Goal: Transaction & Acquisition: Book appointment/travel/reservation

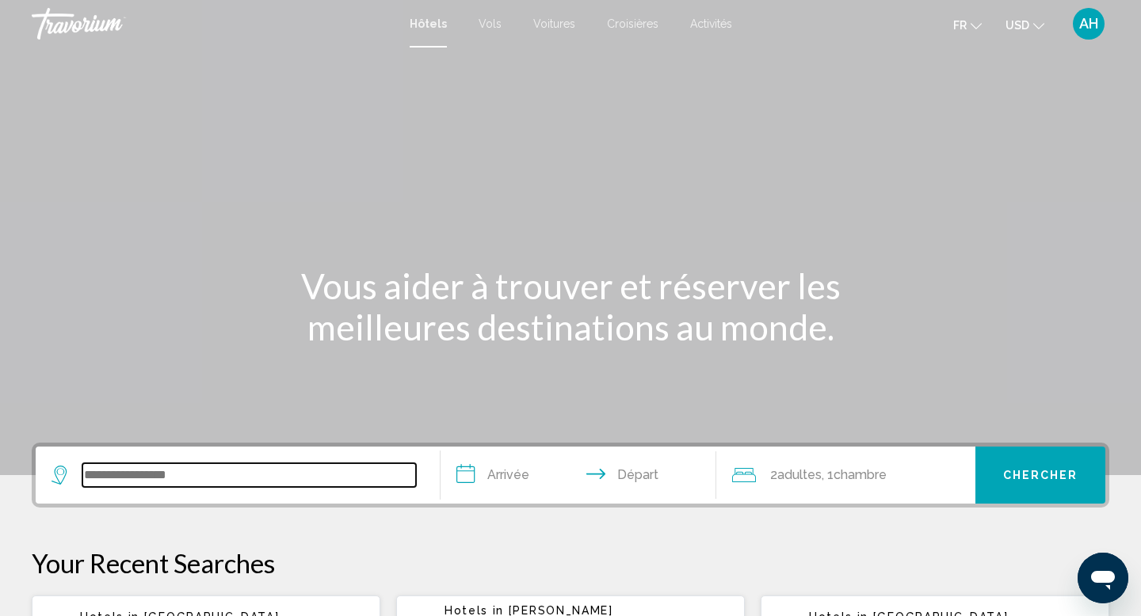
click at [307, 467] on input "Search widget" at bounding box center [248, 475] width 333 height 24
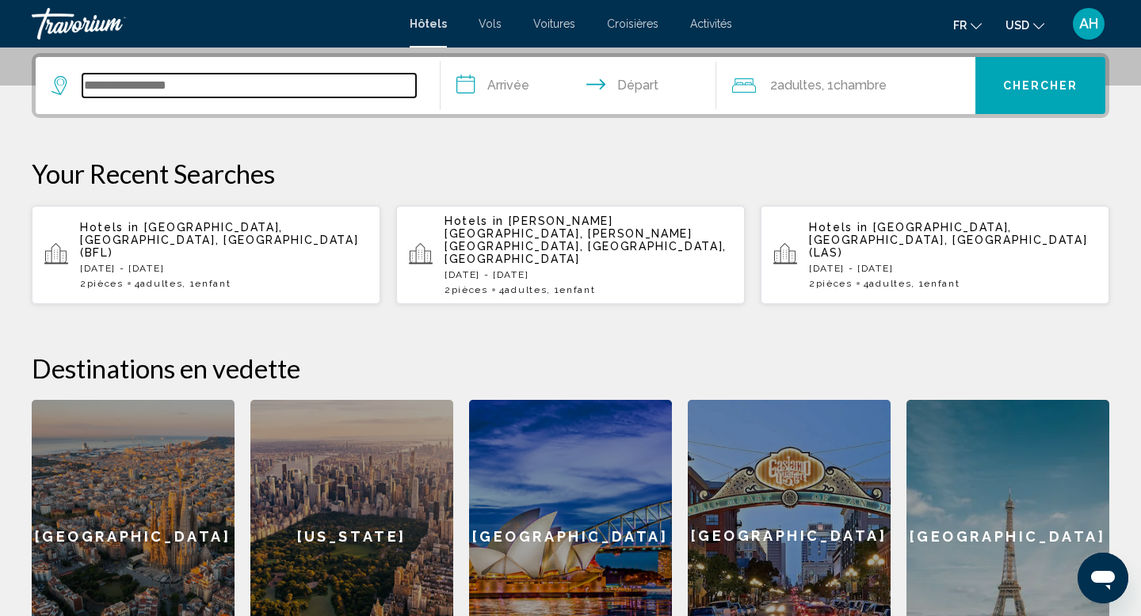
scroll to position [391, 0]
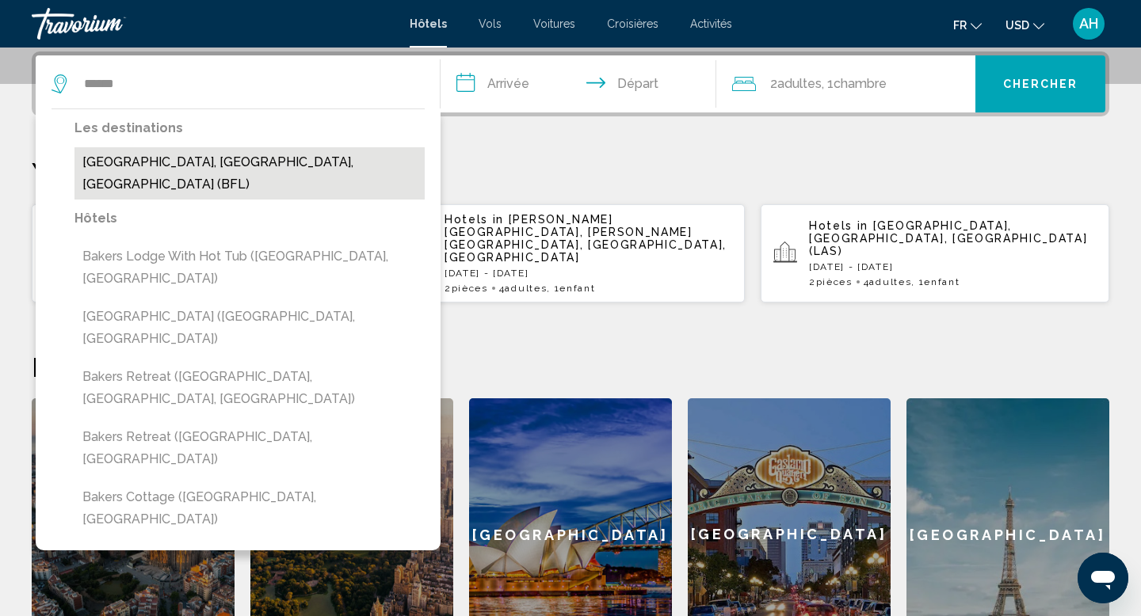
click at [205, 170] on button "[GEOGRAPHIC_DATA], [GEOGRAPHIC_DATA], [GEOGRAPHIC_DATA] (BFL)" at bounding box center [249, 173] width 350 height 52
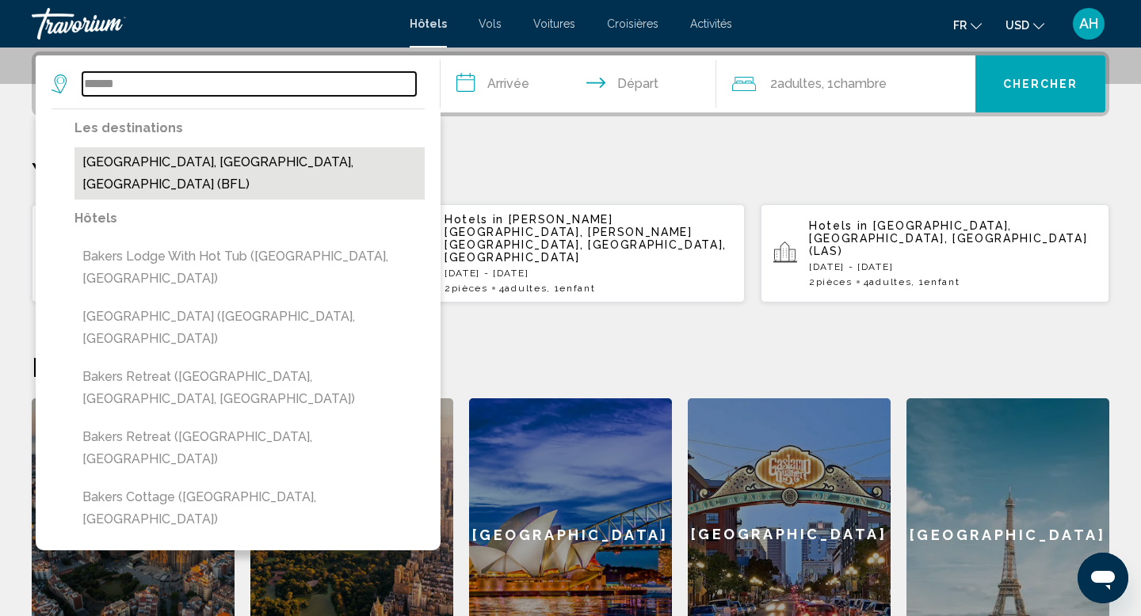
type input "**********"
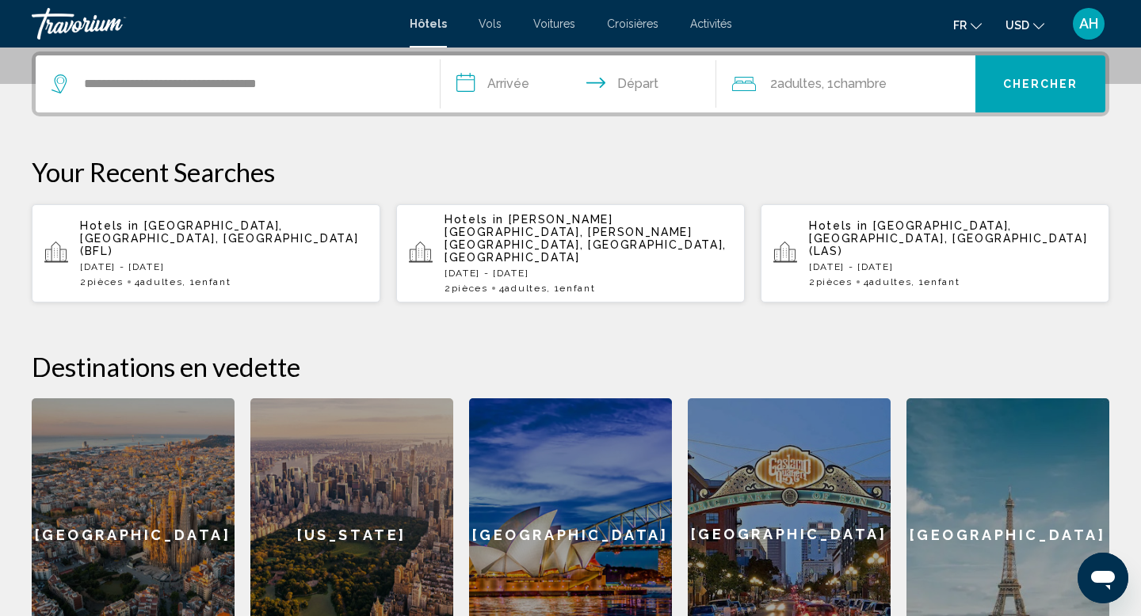
click at [503, 83] on input "**********" at bounding box center [581, 86] width 282 height 62
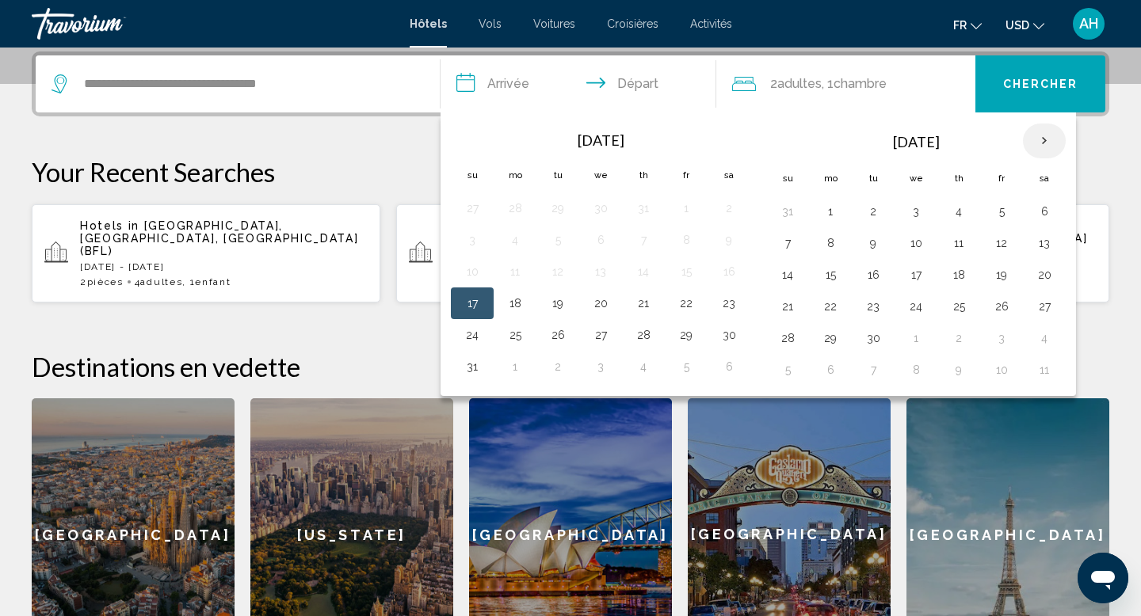
click at [1049, 133] on th "Next month" at bounding box center [1044, 141] width 43 height 35
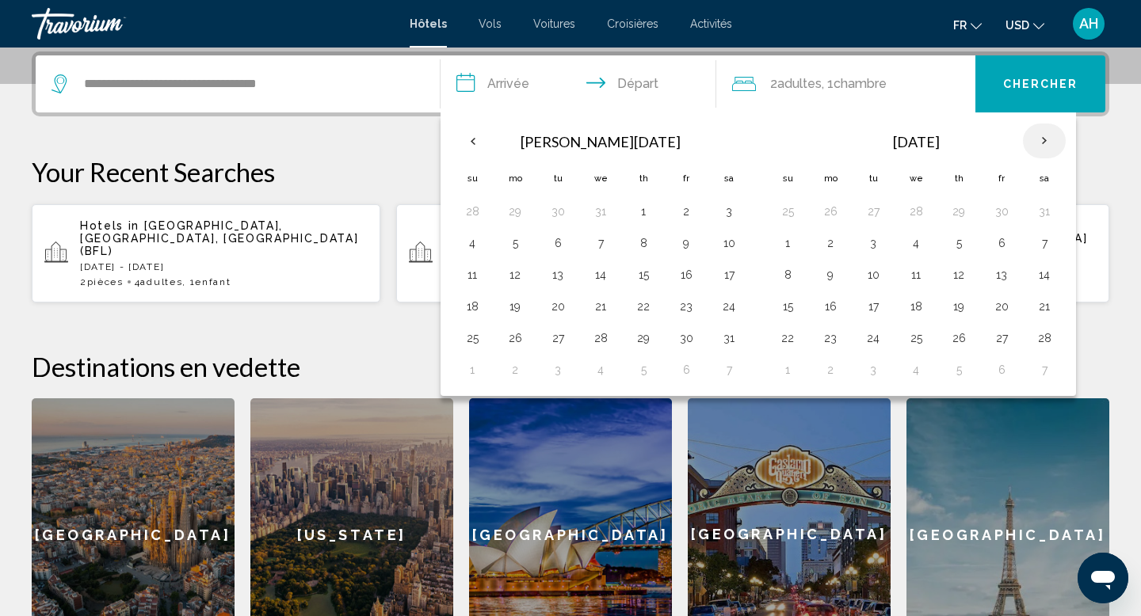
click at [1049, 133] on th "Next month" at bounding box center [1044, 141] width 43 height 35
click at [723, 337] on button "28" at bounding box center [728, 338] width 25 height 22
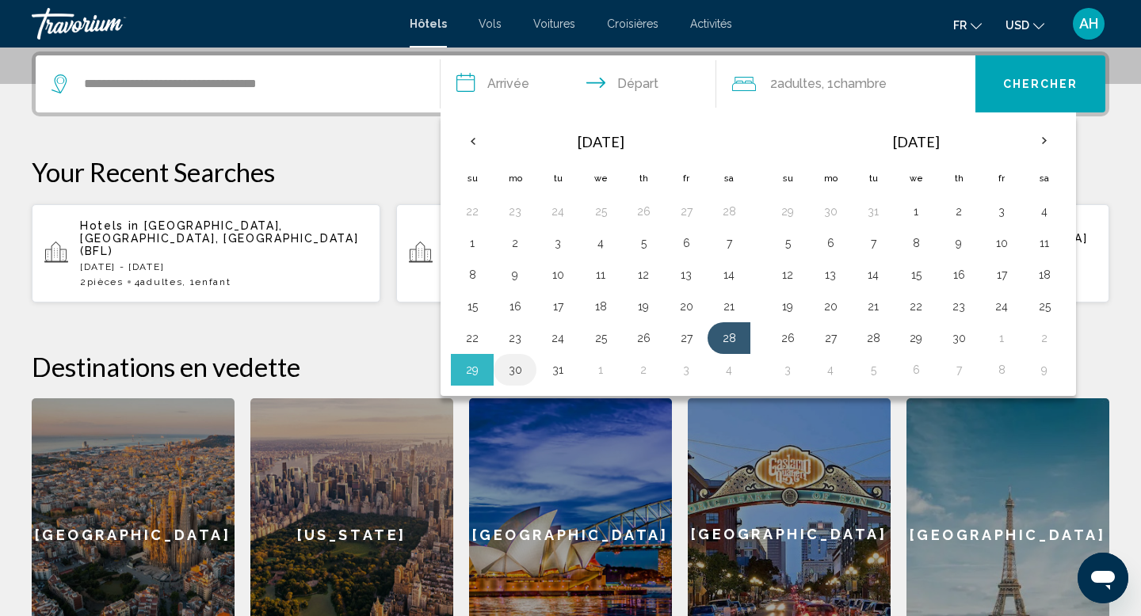
click at [521, 371] on button "30" at bounding box center [514, 370] width 25 height 22
type input "**********"
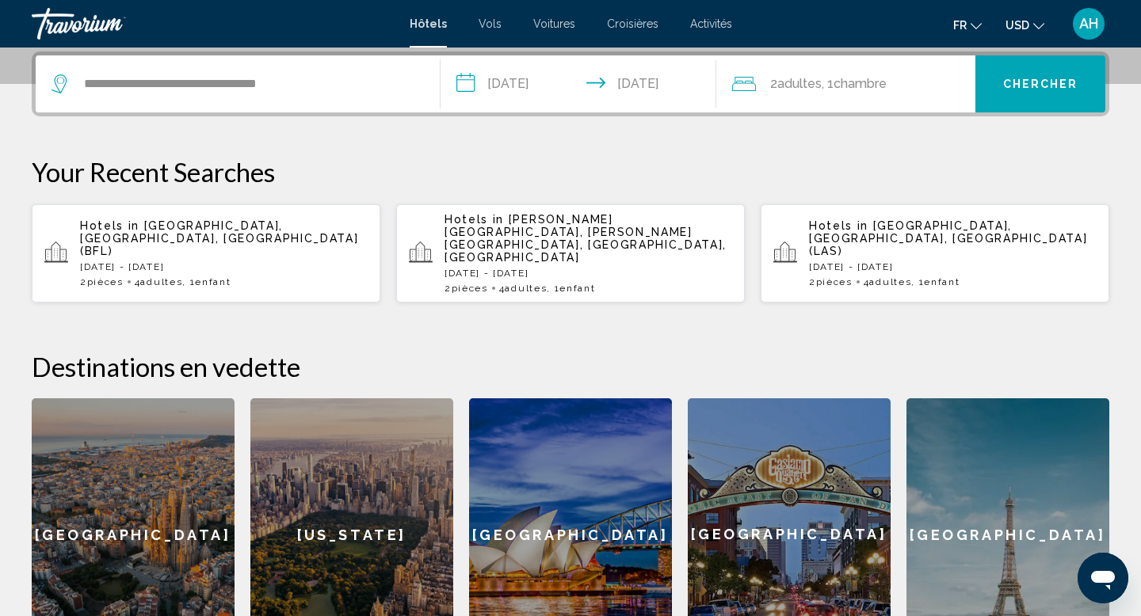
click at [905, 88] on div "2 Adulte Adultes , 1 Chambre pièces" at bounding box center [854, 84] width 244 height 22
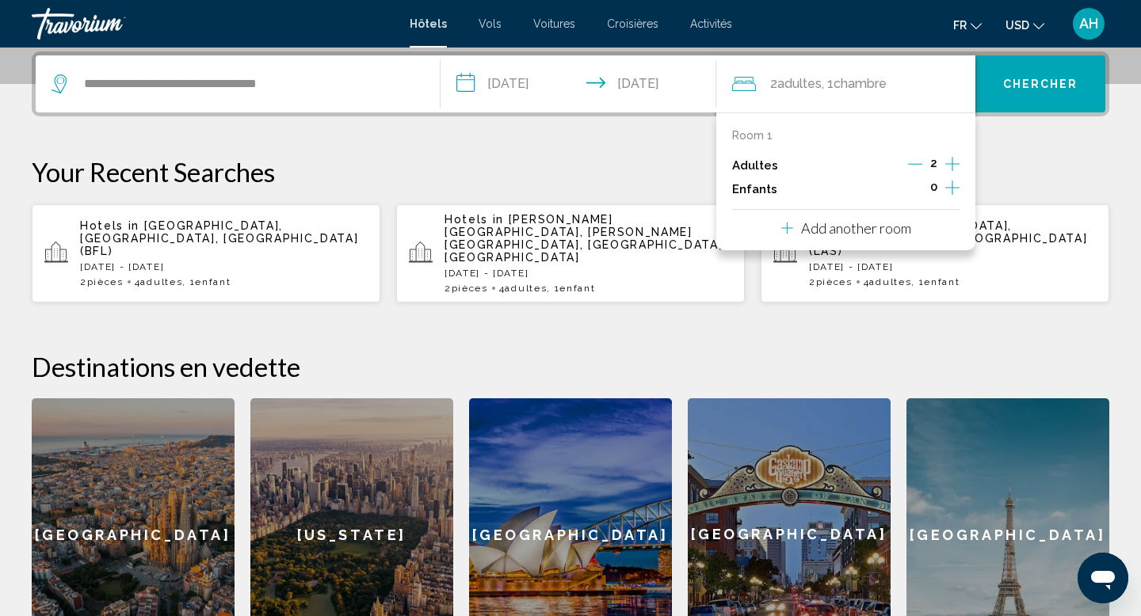
click at [950, 185] on icon "Increment children" at bounding box center [952, 187] width 14 height 19
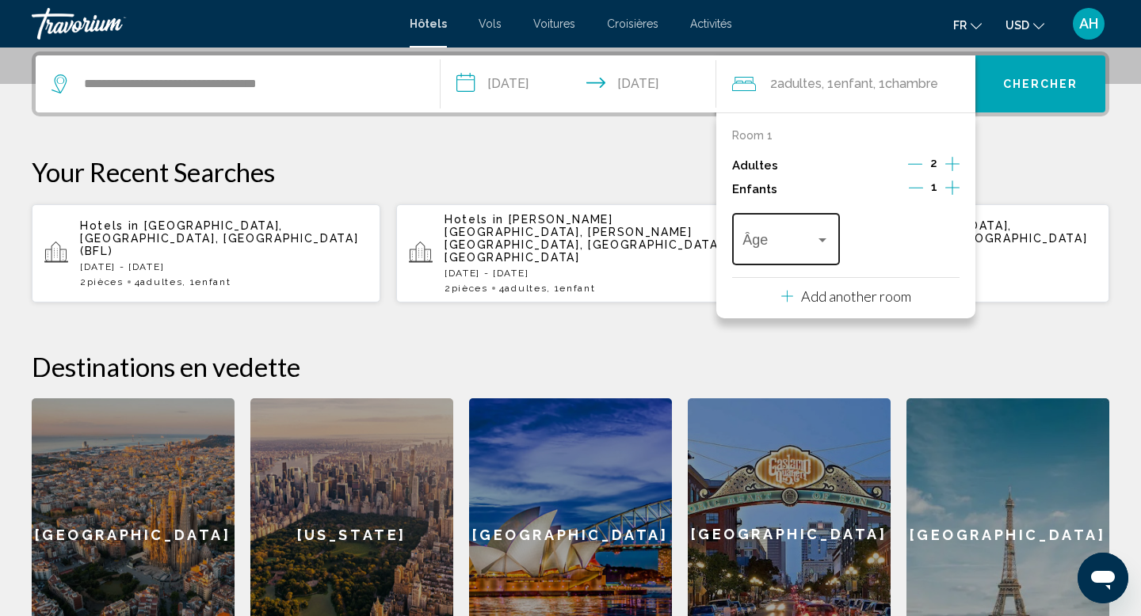
click at [799, 244] on span "Travelers: 2 adults, 1 child" at bounding box center [778, 243] width 72 height 16
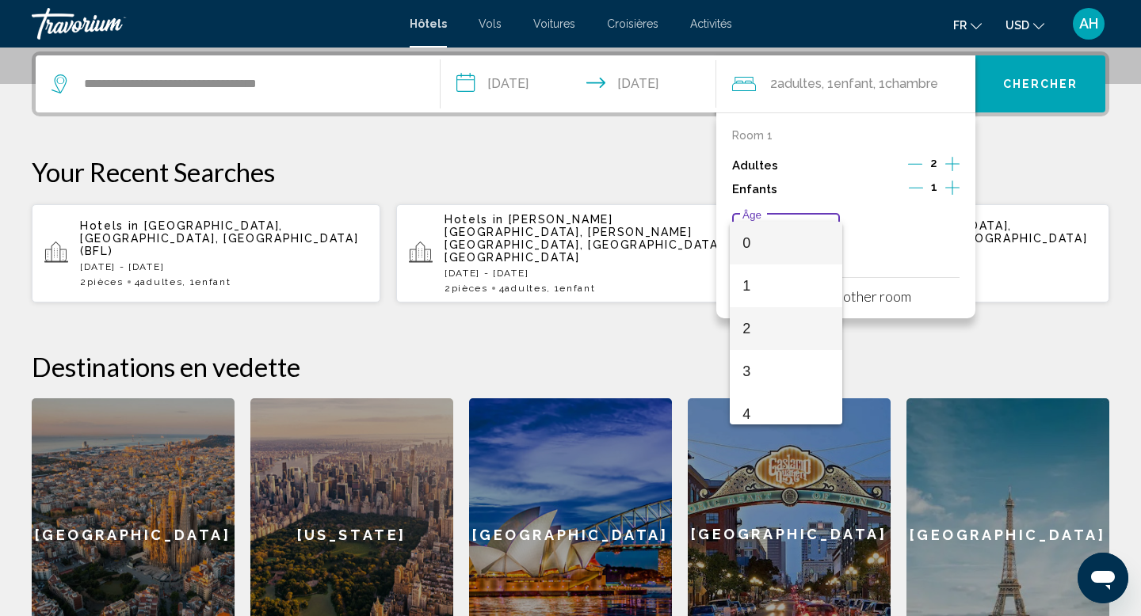
scroll to position [367, 0]
click at [794, 347] on span "11" at bounding box center [785, 347] width 86 height 43
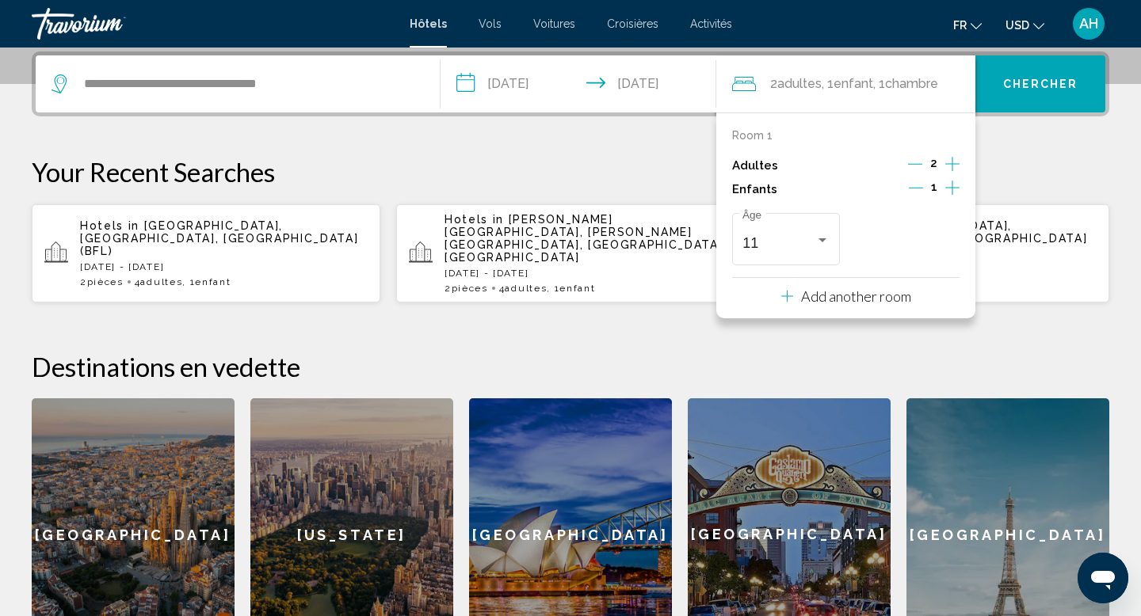
click at [824, 299] on p "Add another room" at bounding box center [856, 296] width 110 height 17
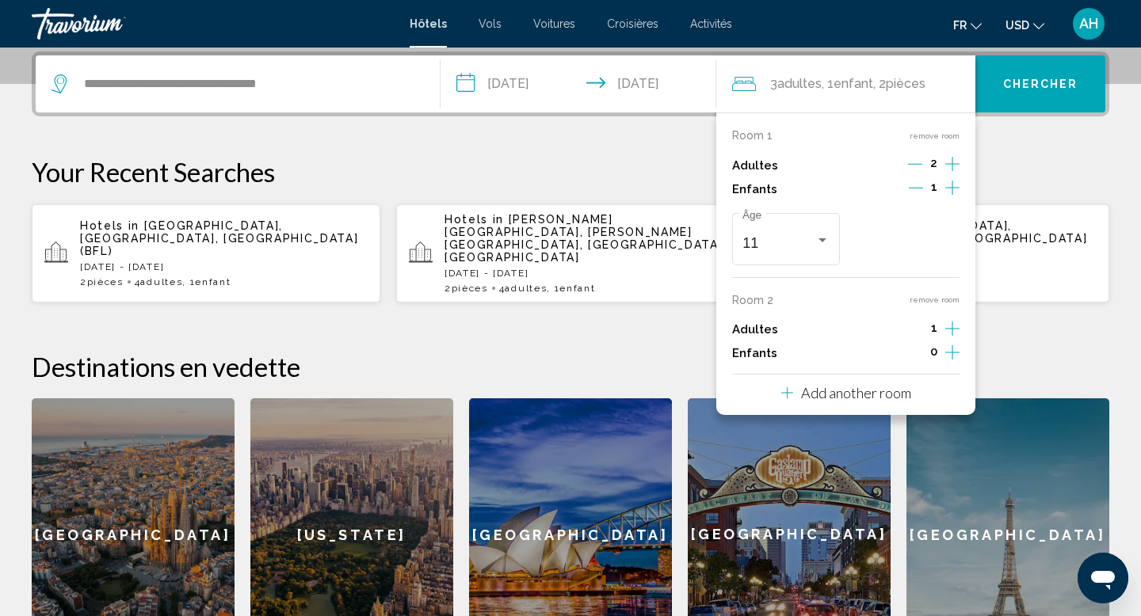
click at [957, 323] on icon "Increment adults" at bounding box center [952, 328] width 14 height 19
click at [1055, 82] on span "Chercher" at bounding box center [1040, 84] width 75 height 13
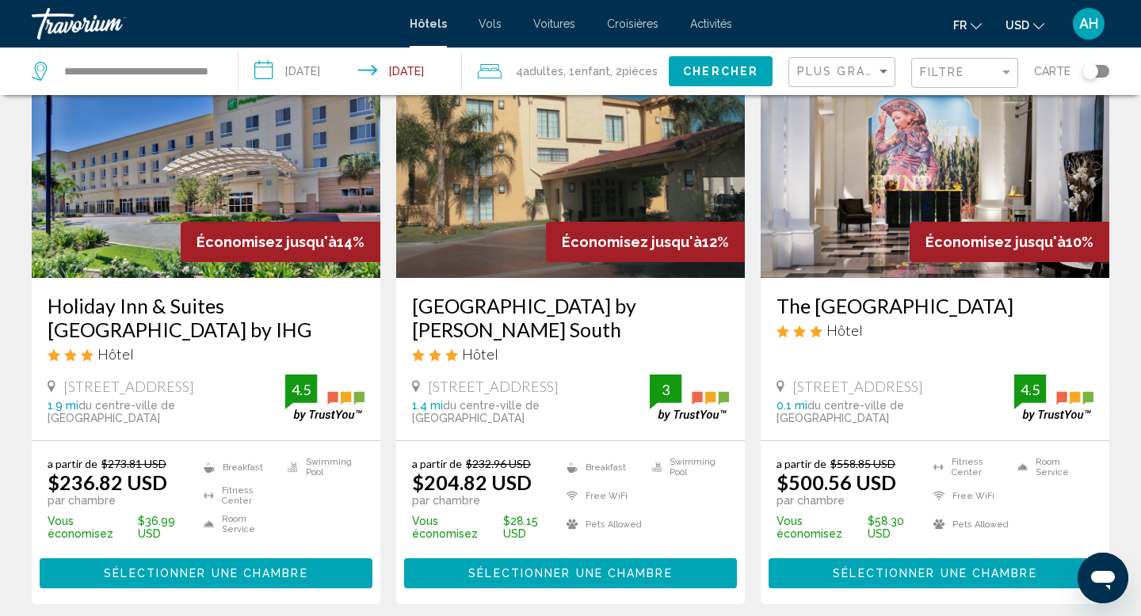
scroll to position [127, 0]
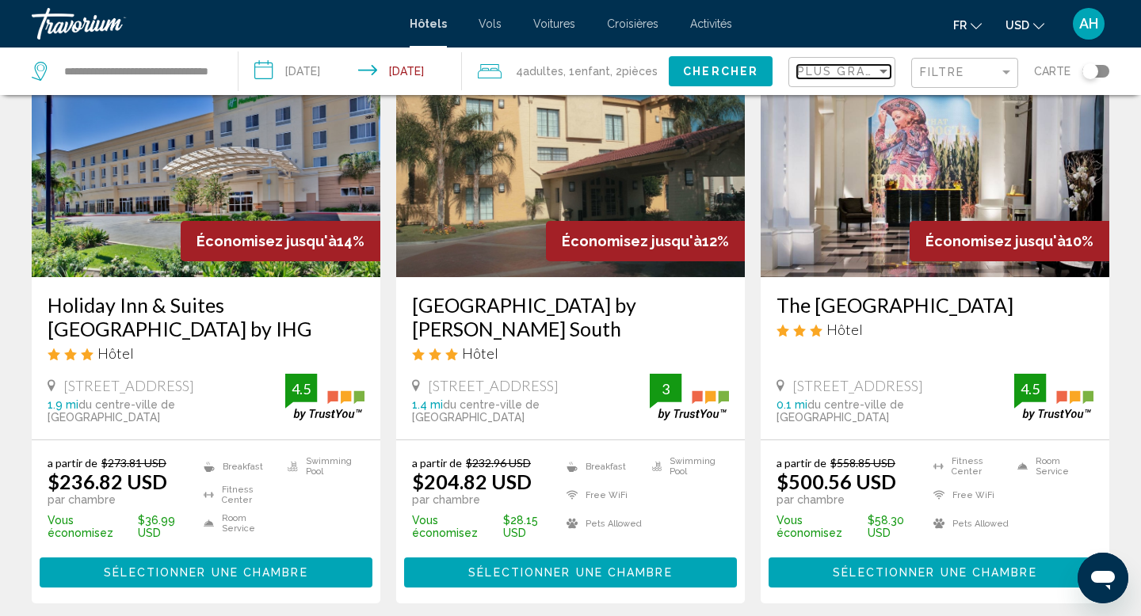
click at [876, 74] on div "Sort by" at bounding box center [883, 71] width 14 height 13
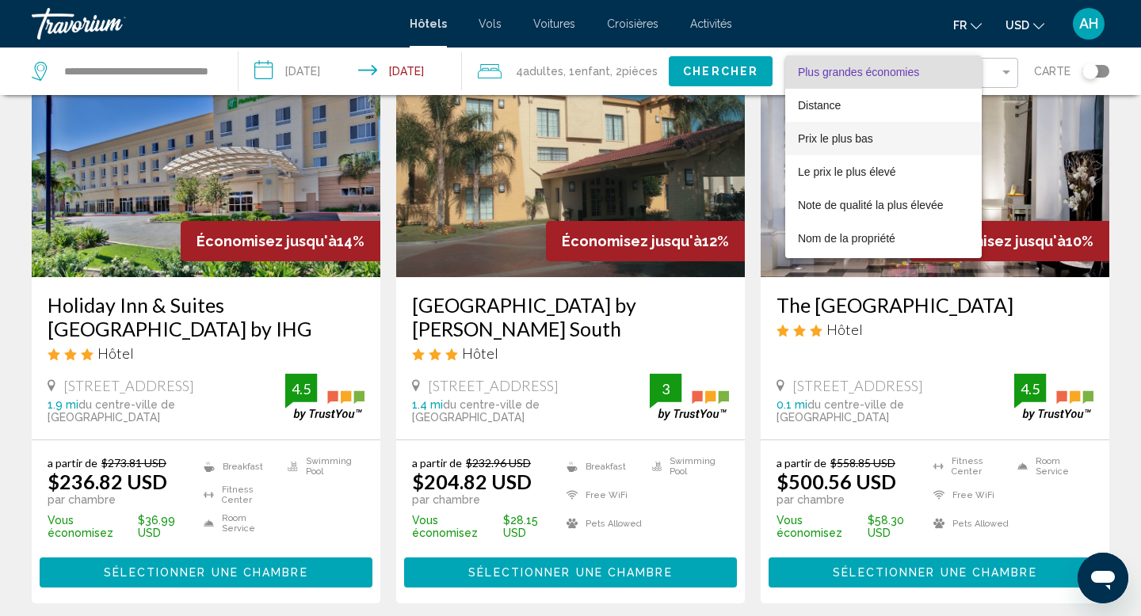
click at [860, 135] on span "Prix le plus bas" at bounding box center [835, 138] width 75 height 13
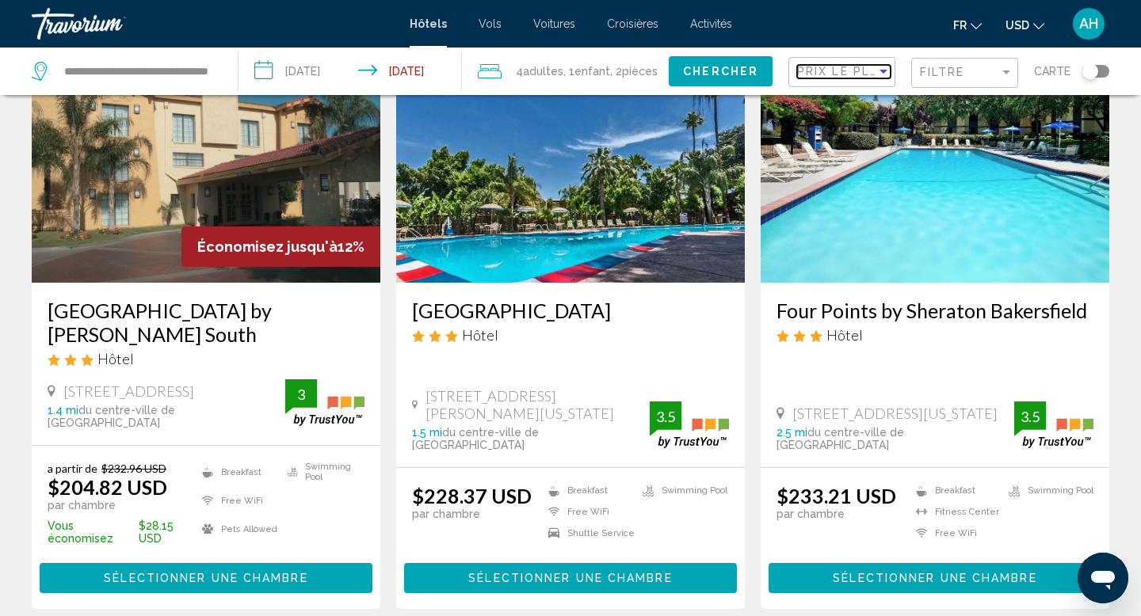
scroll to position [97, 0]
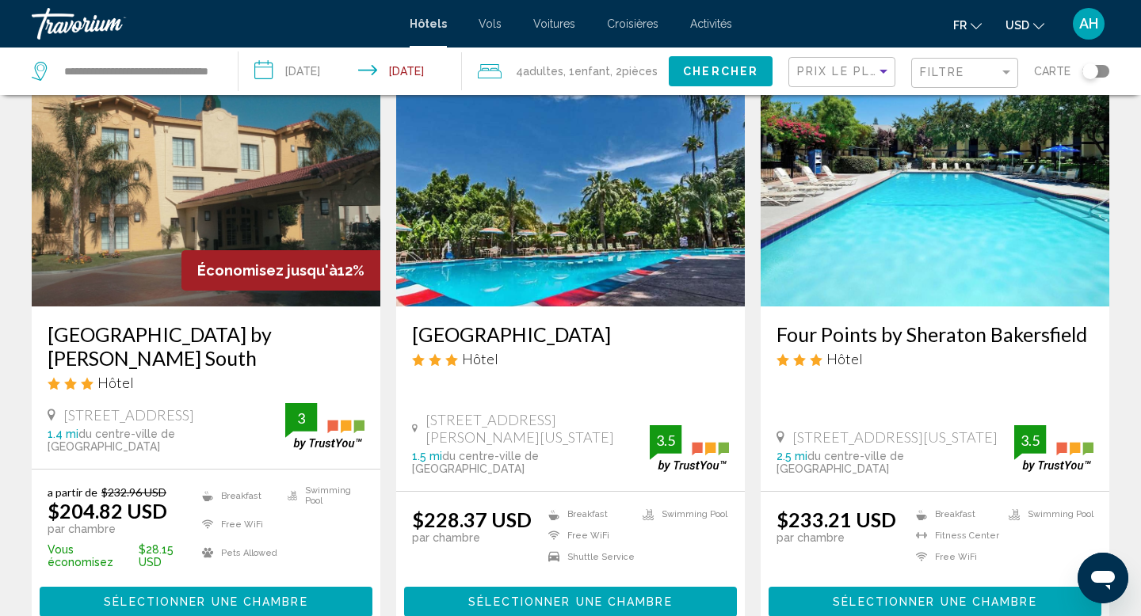
click at [303, 192] on img "Main content" at bounding box center [206, 179] width 349 height 253
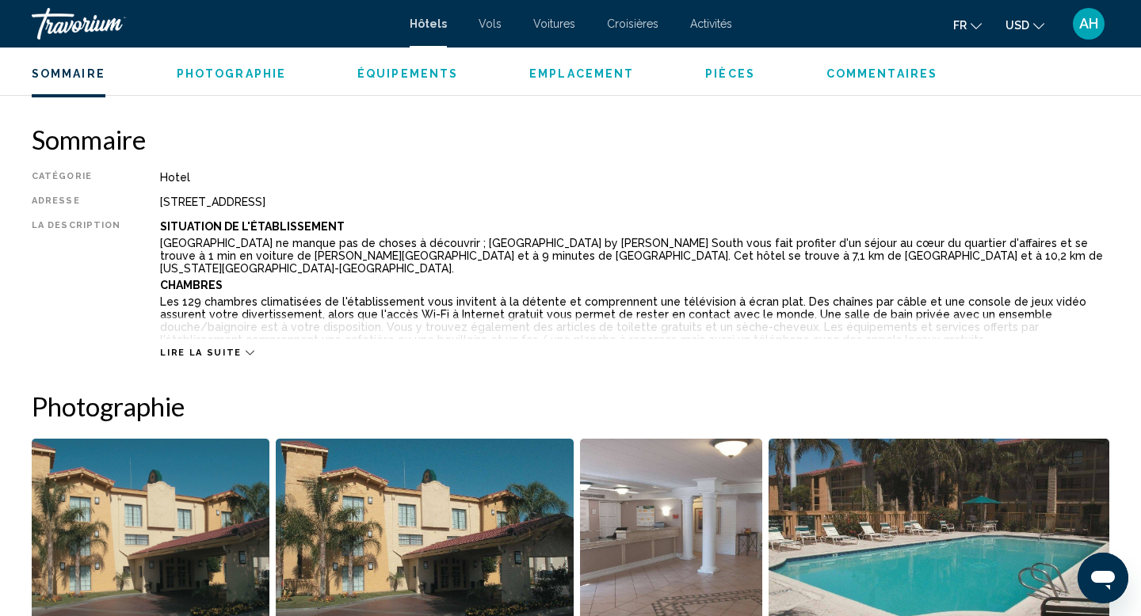
scroll to position [481, 0]
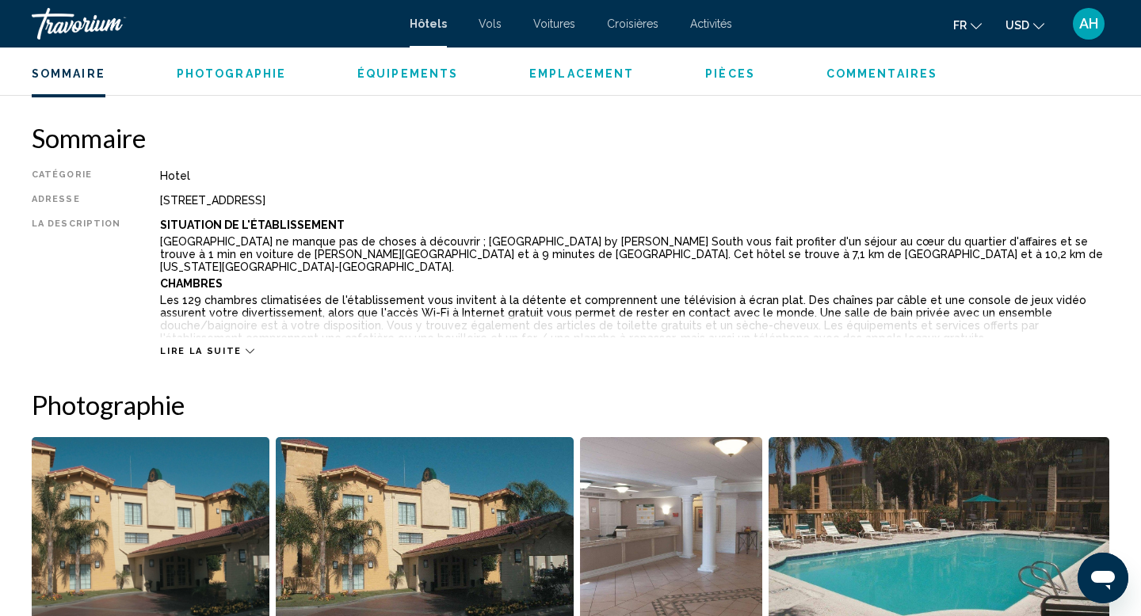
click at [228, 348] on span "Lire la suite" at bounding box center [200, 351] width 81 height 10
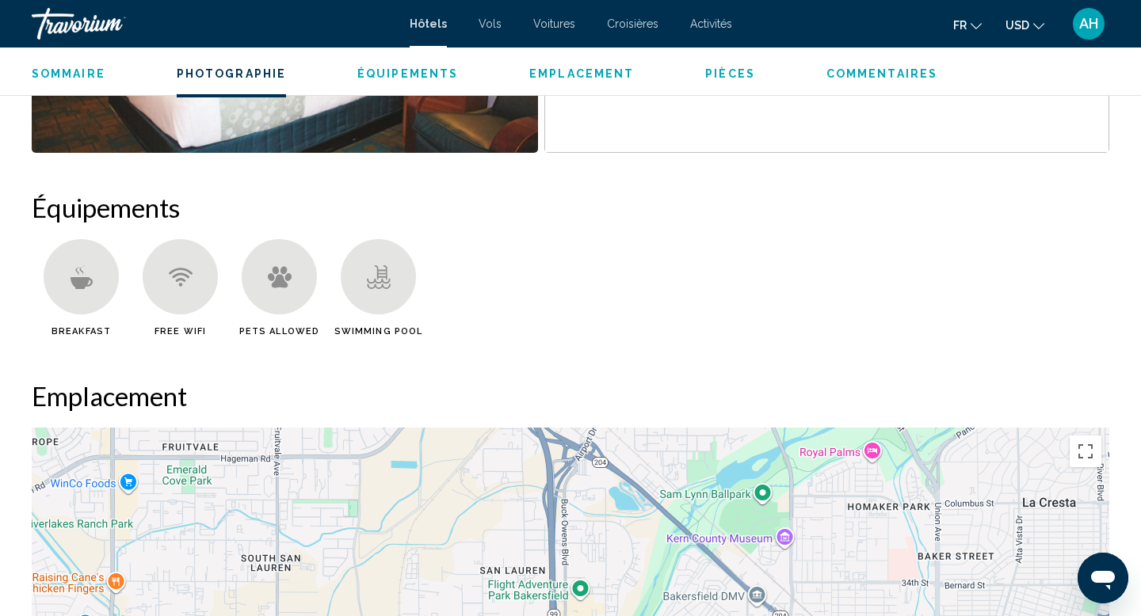
scroll to position [1281, 0]
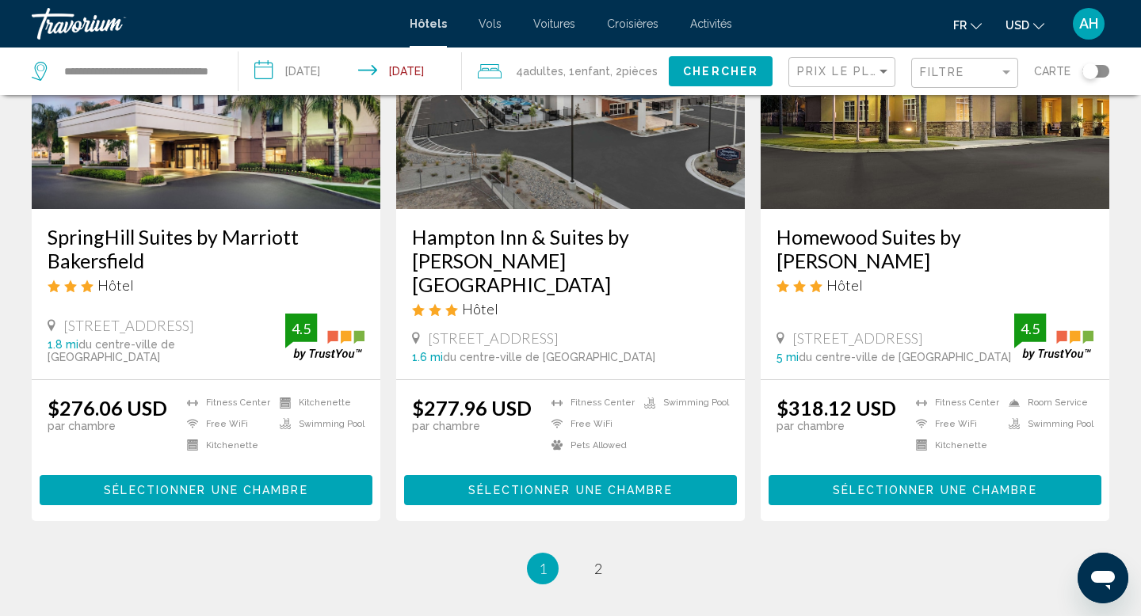
scroll to position [2033, 0]
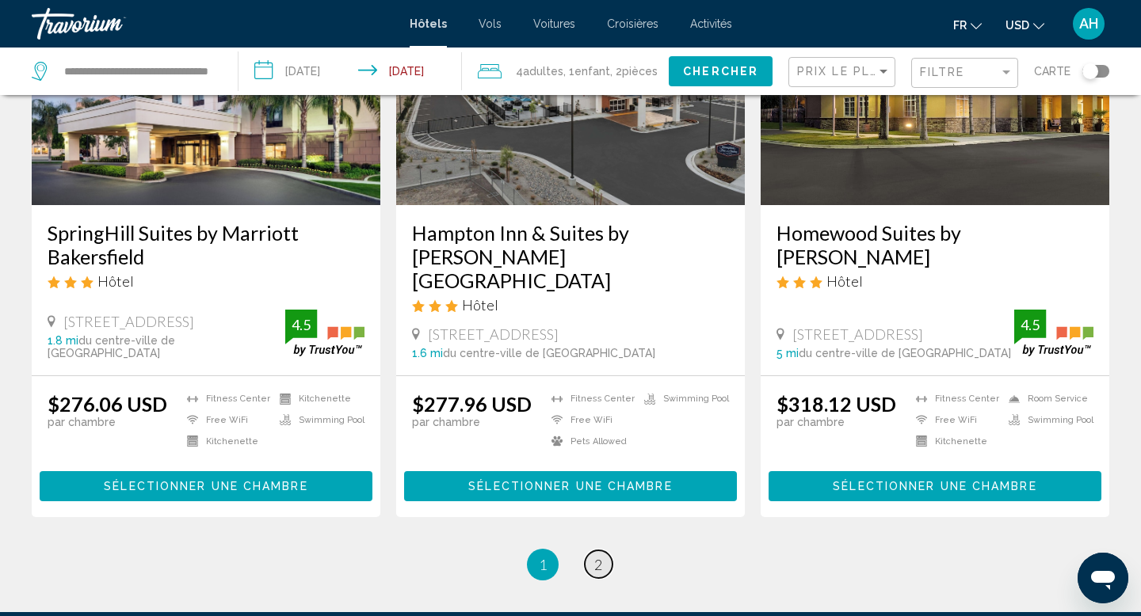
click at [601, 557] on span "2" at bounding box center [598, 564] width 8 height 17
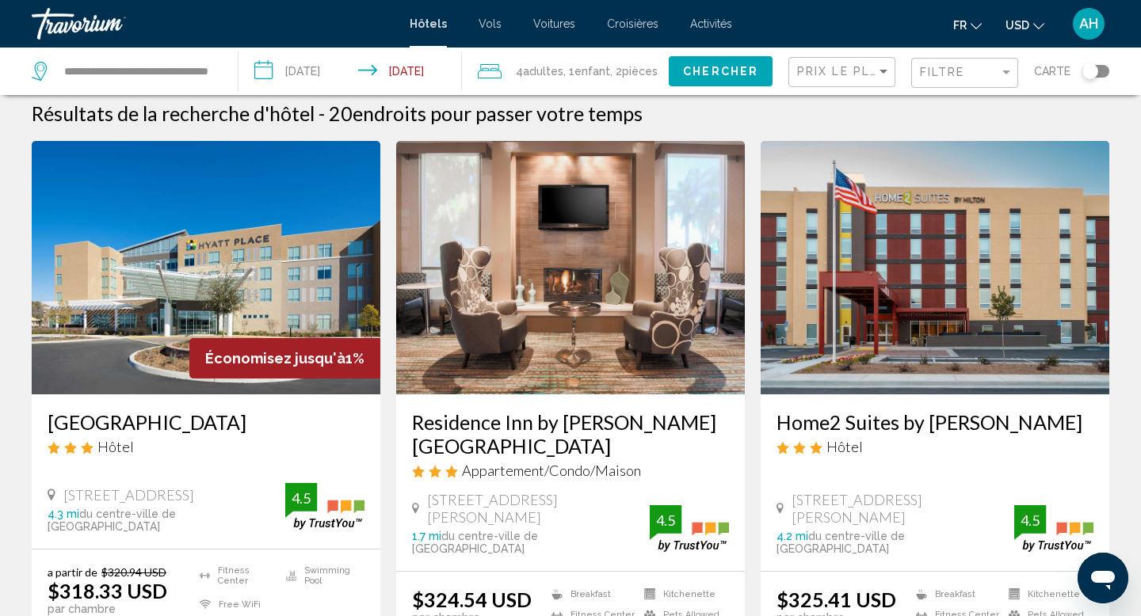
scroll to position [10, 0]
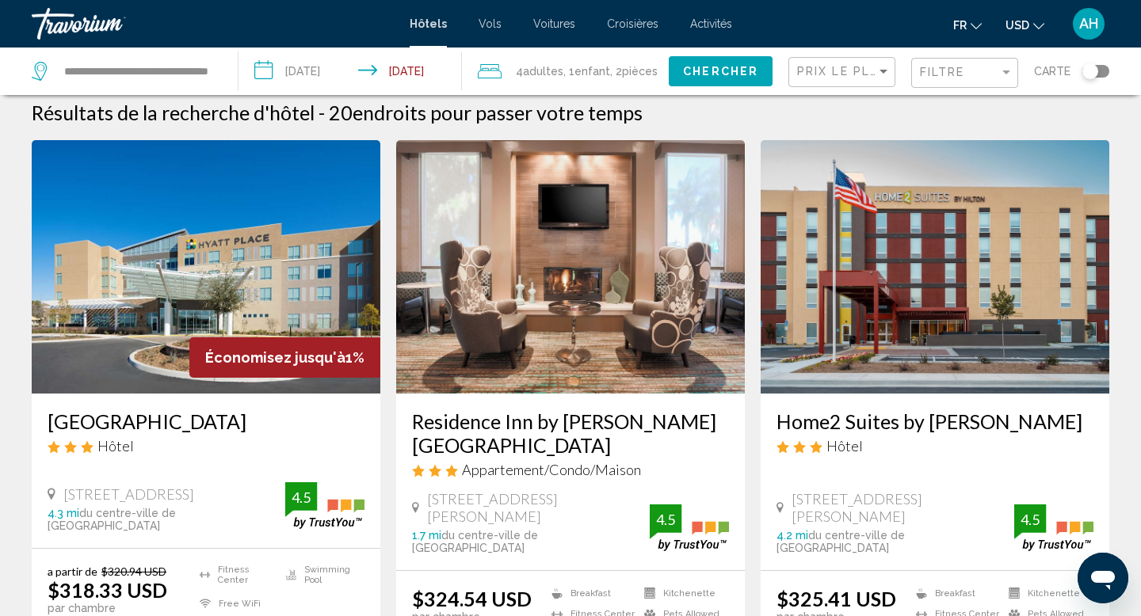
click at [477, 425] on h3 "Residence Inn by [PERSON_NAME][GEOGRAPHIC_DATA]" at bounding box center [570, 434] width 317 height 48
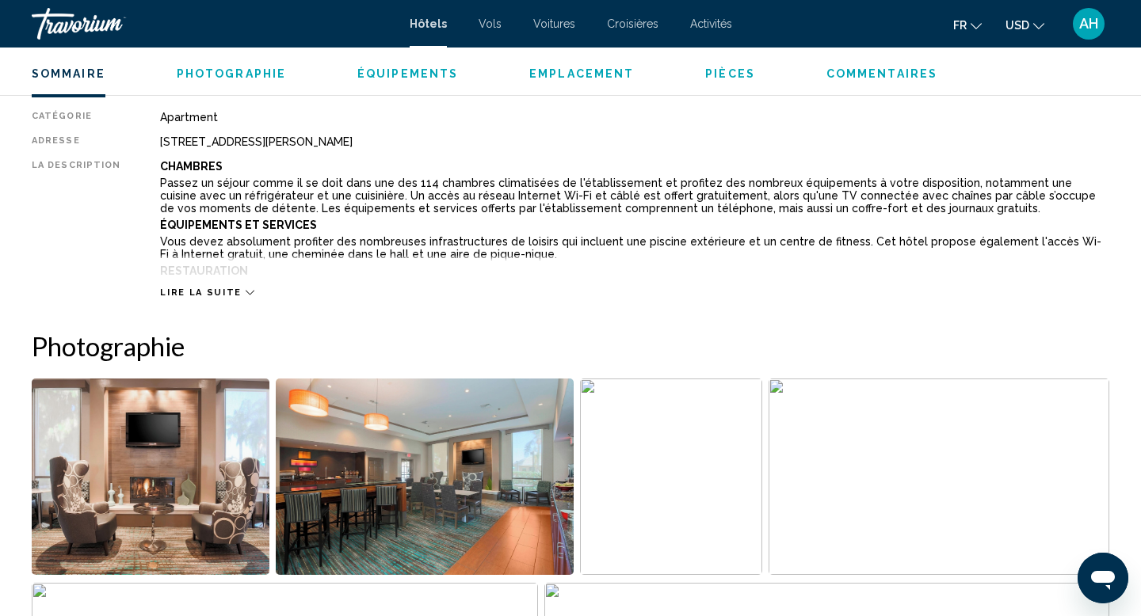
scroll to position [543, 0]
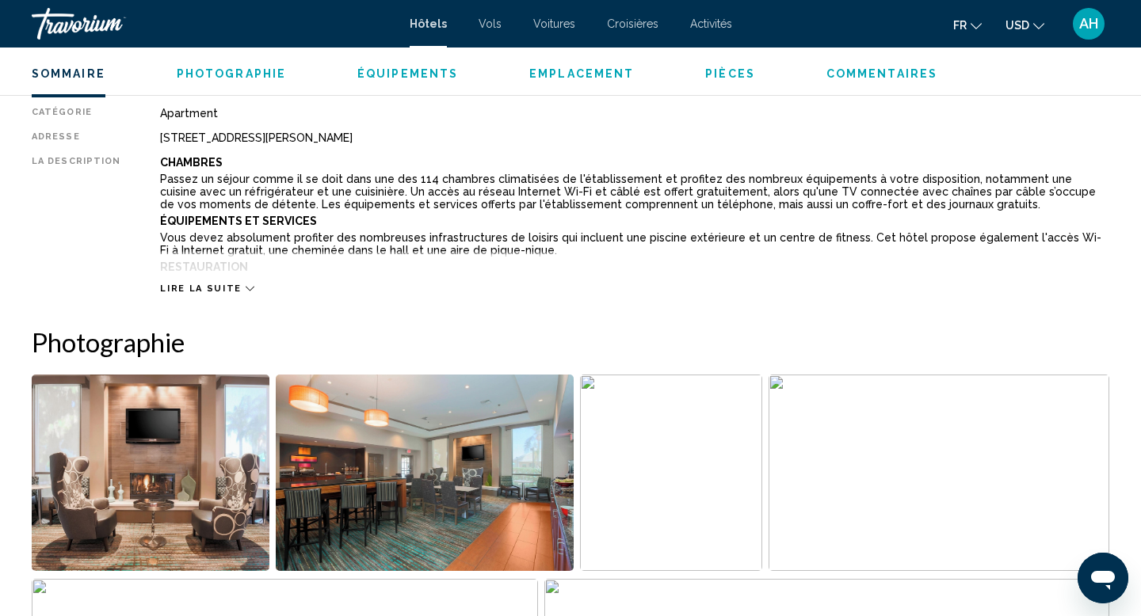
click at [191, 285] on span "Lire la suite" at bounding box center [200, 289] width 81 height 10
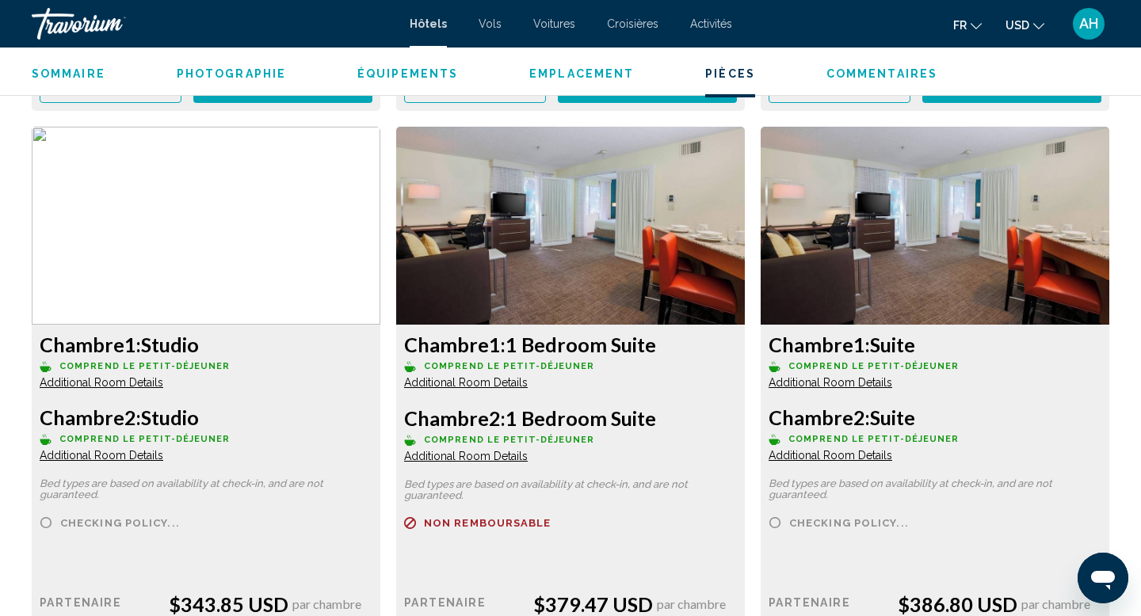
scroll to position [2877, 0]
